Goal: Find specific page/section: Find specific page/section

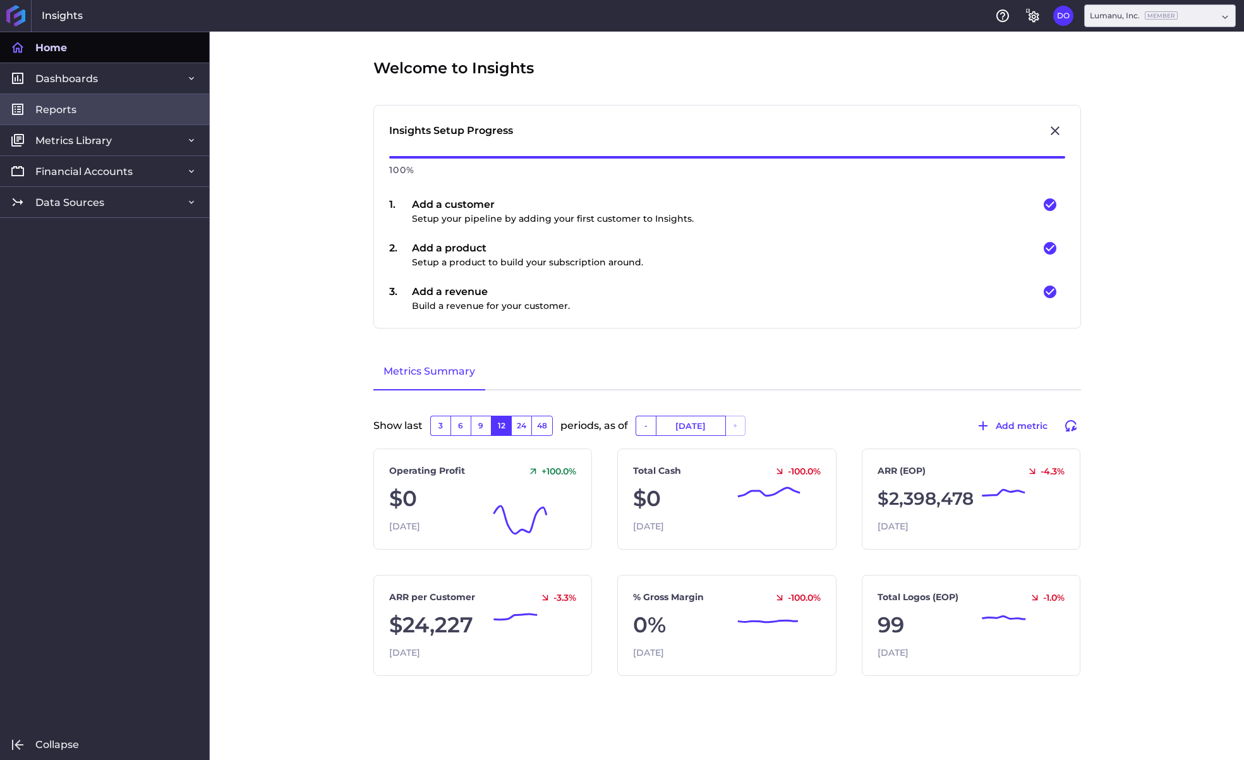
click at [81, 107] on link "Reports" at bounding box center [104, 108] width 209 height 31
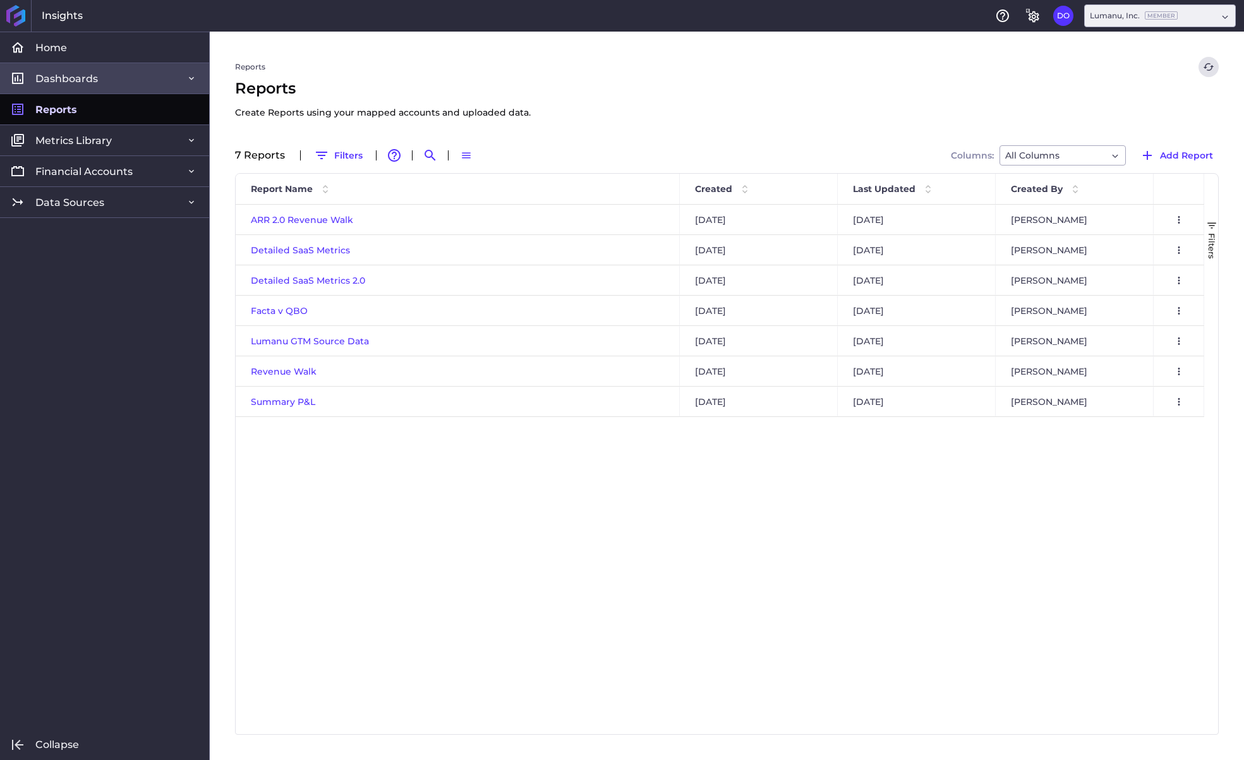
click at [85, 77] on span "Dashboards" at bounding box center [66, 78] width 63 height 13
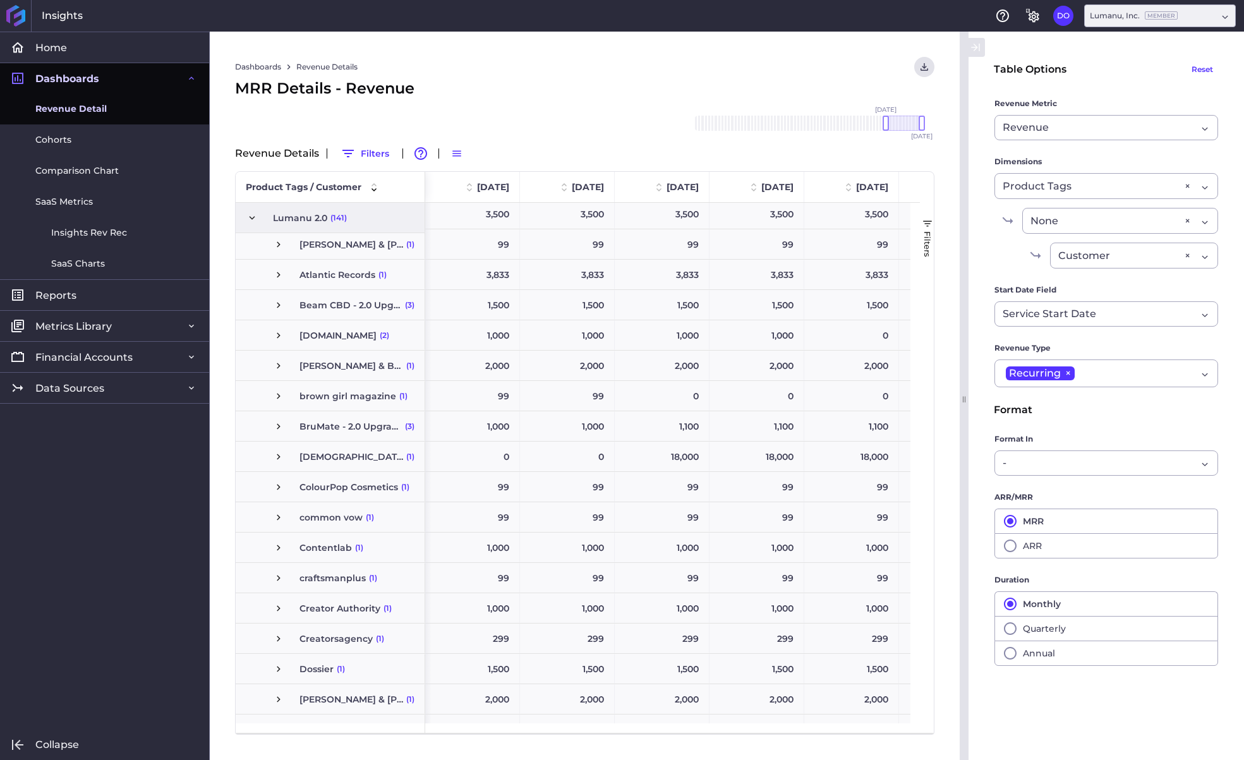
scroll to position [920, 0]
